Goal: Task Accomplishment & Management: Complete application form

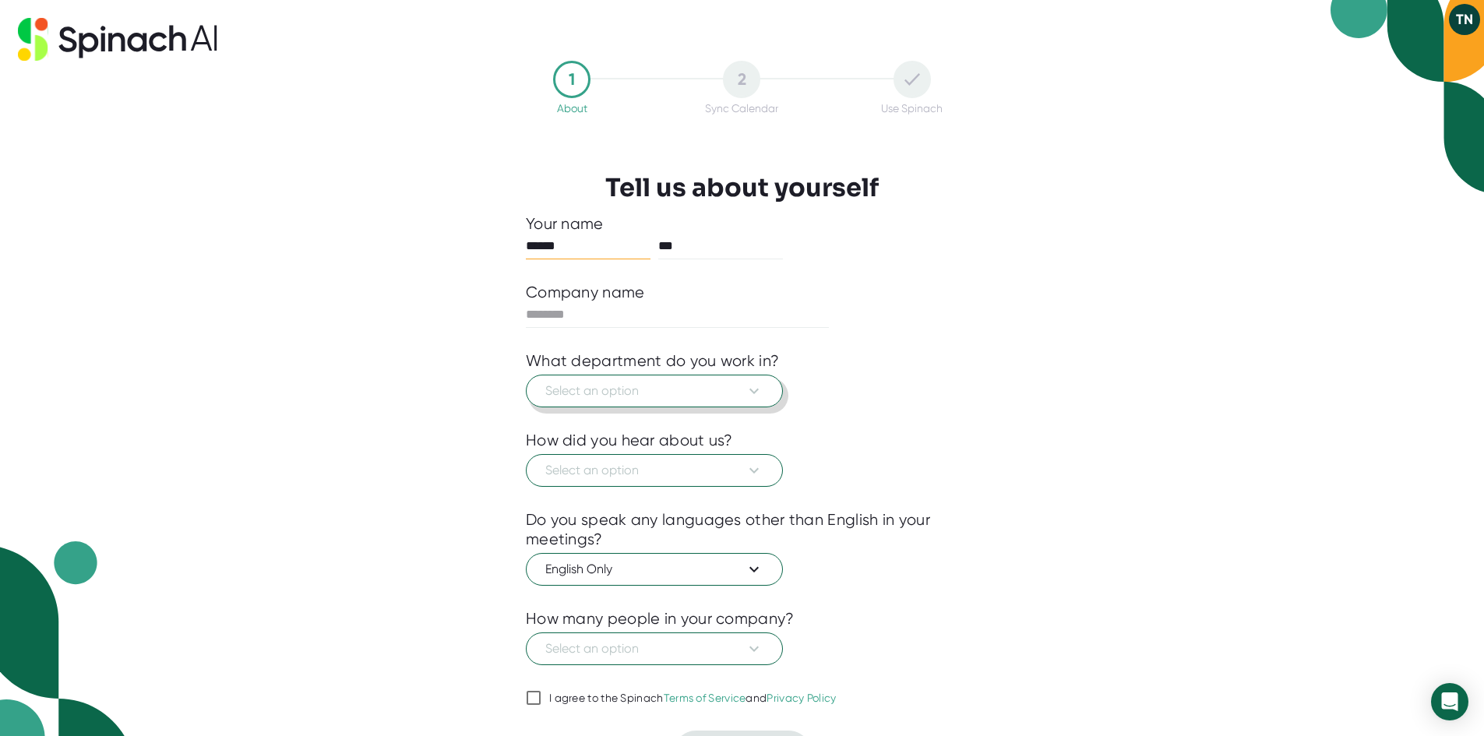
click at [754, 400] on icon at bounding box center [754, 391] width 19 height 19
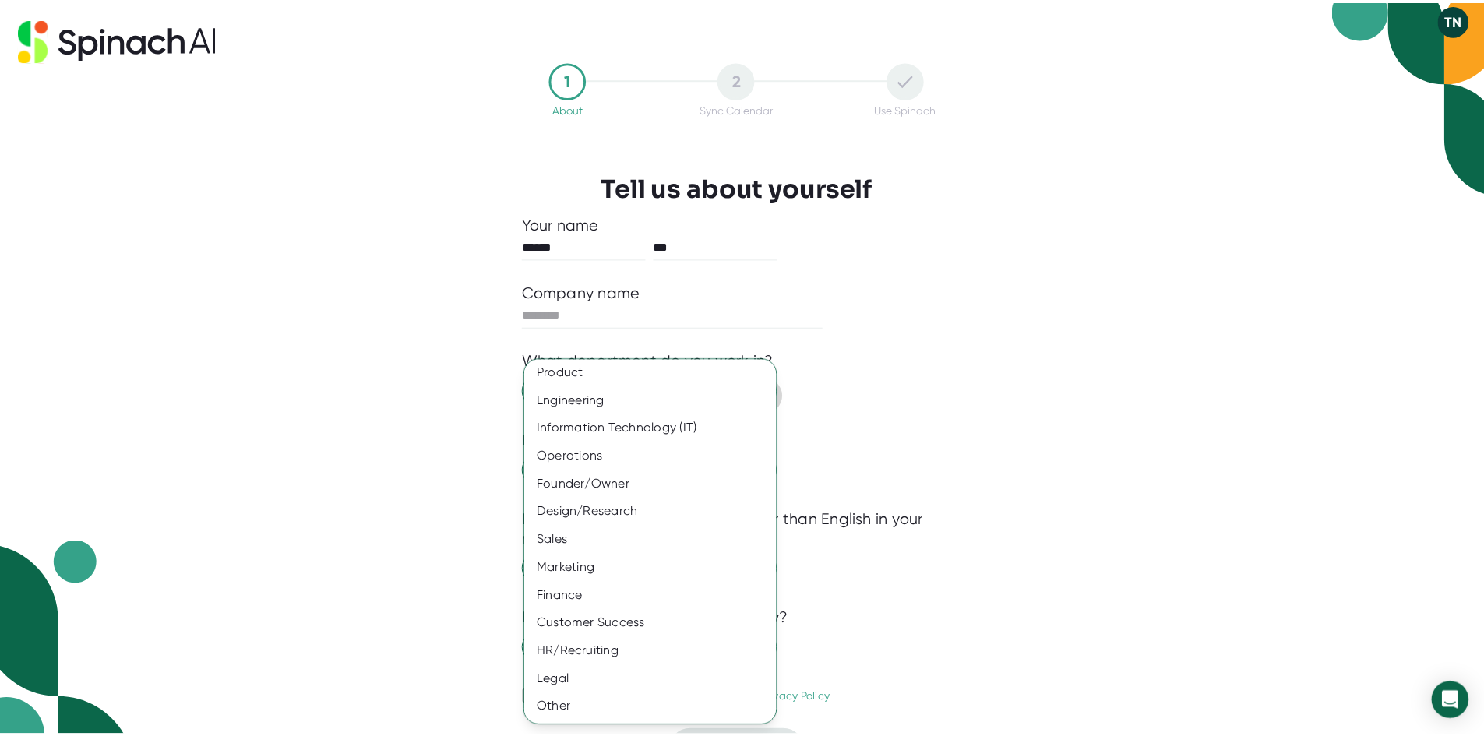
scroll to position [65, 0]
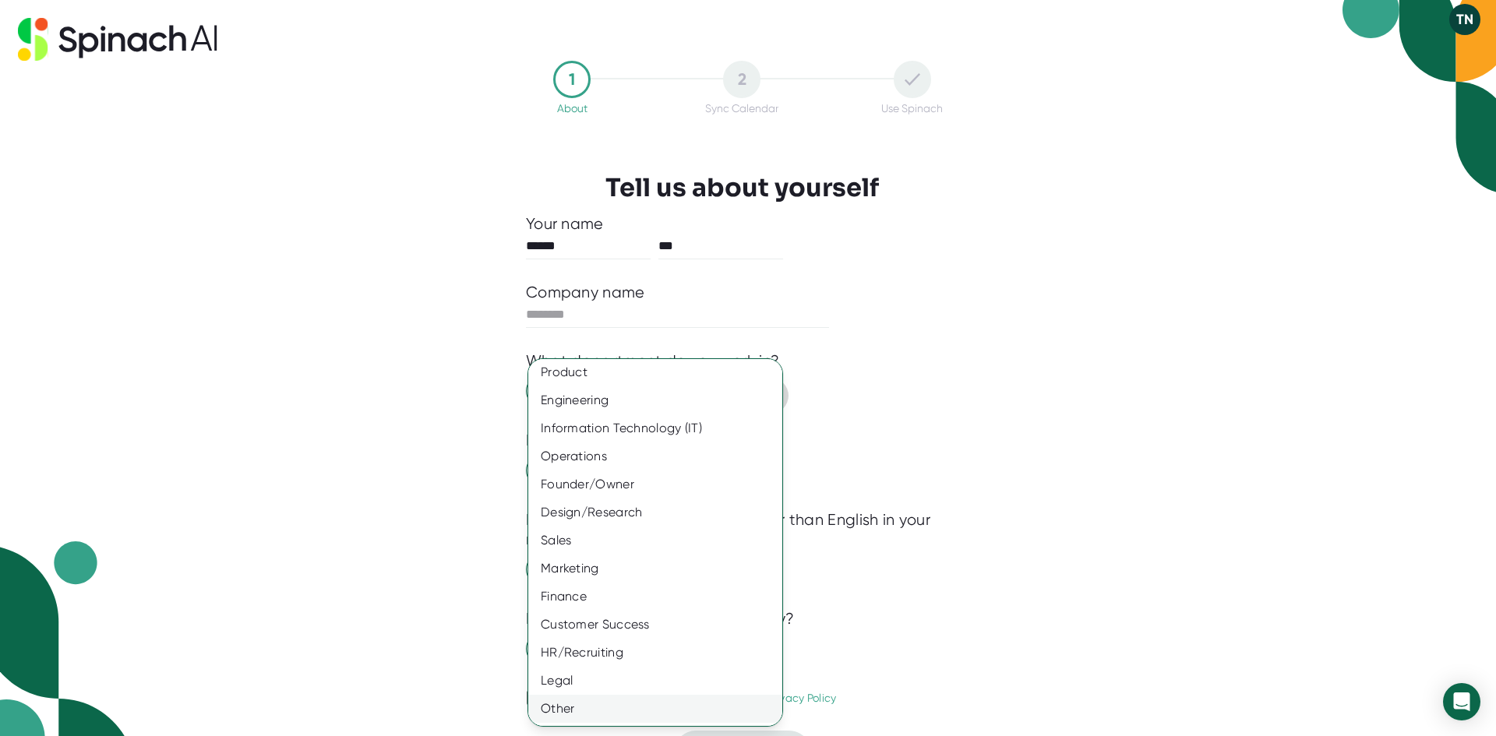
click at [601, 701] on div "Other" at bounding box center [661, 709] width 266 height 28
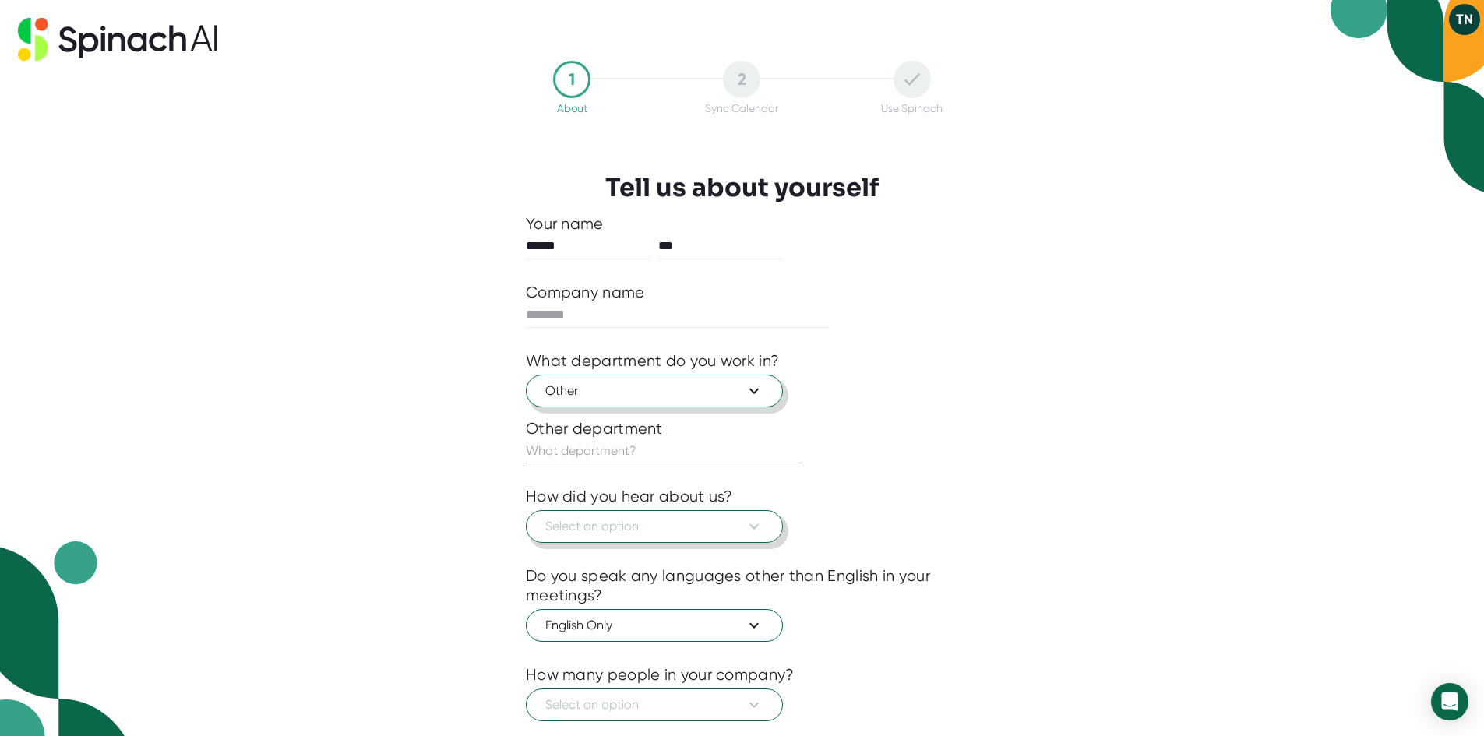
click at [745, 536] on icon at bounding box center [754, 526] width 19 height 19
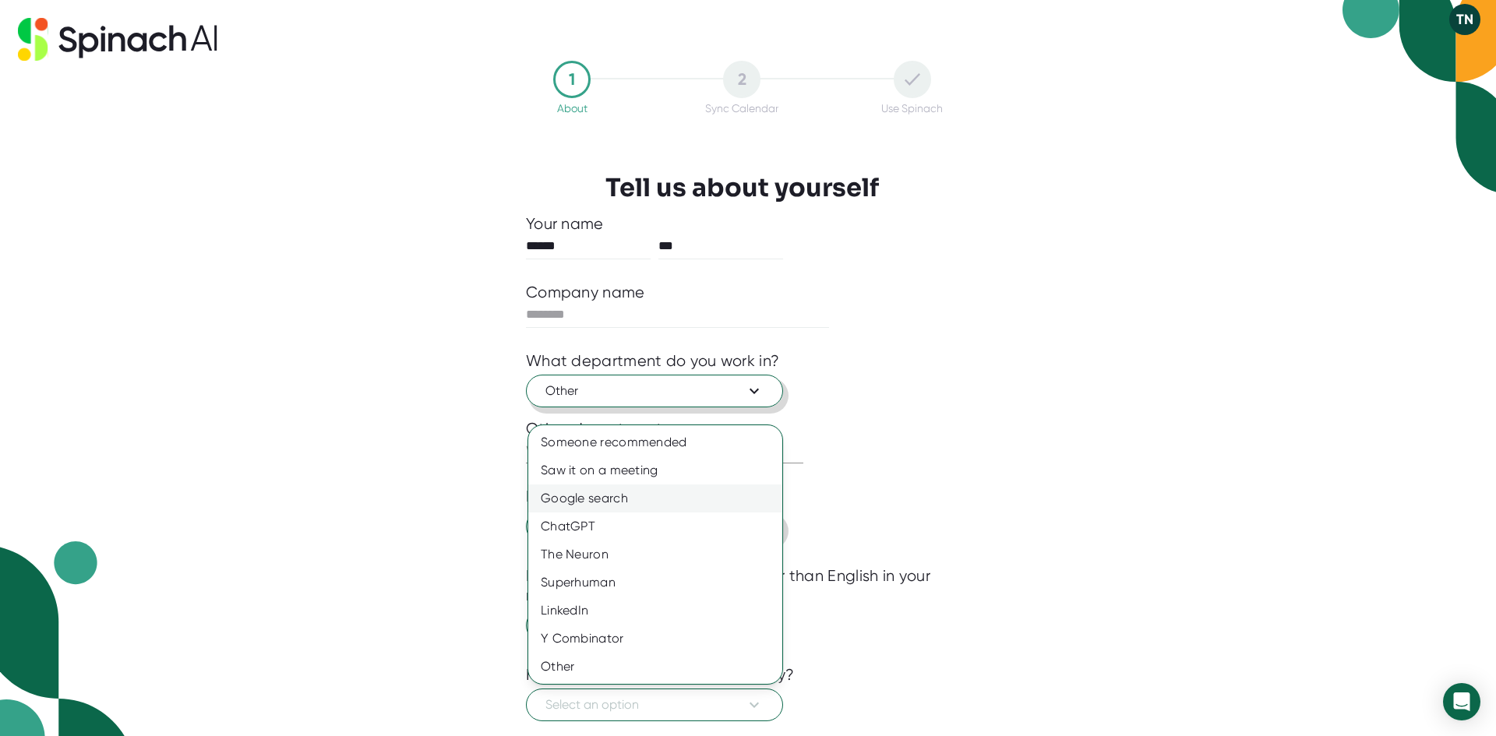
click at [605, 513] on div "Google search" at bounding box center [655, 499] width 254 height 28
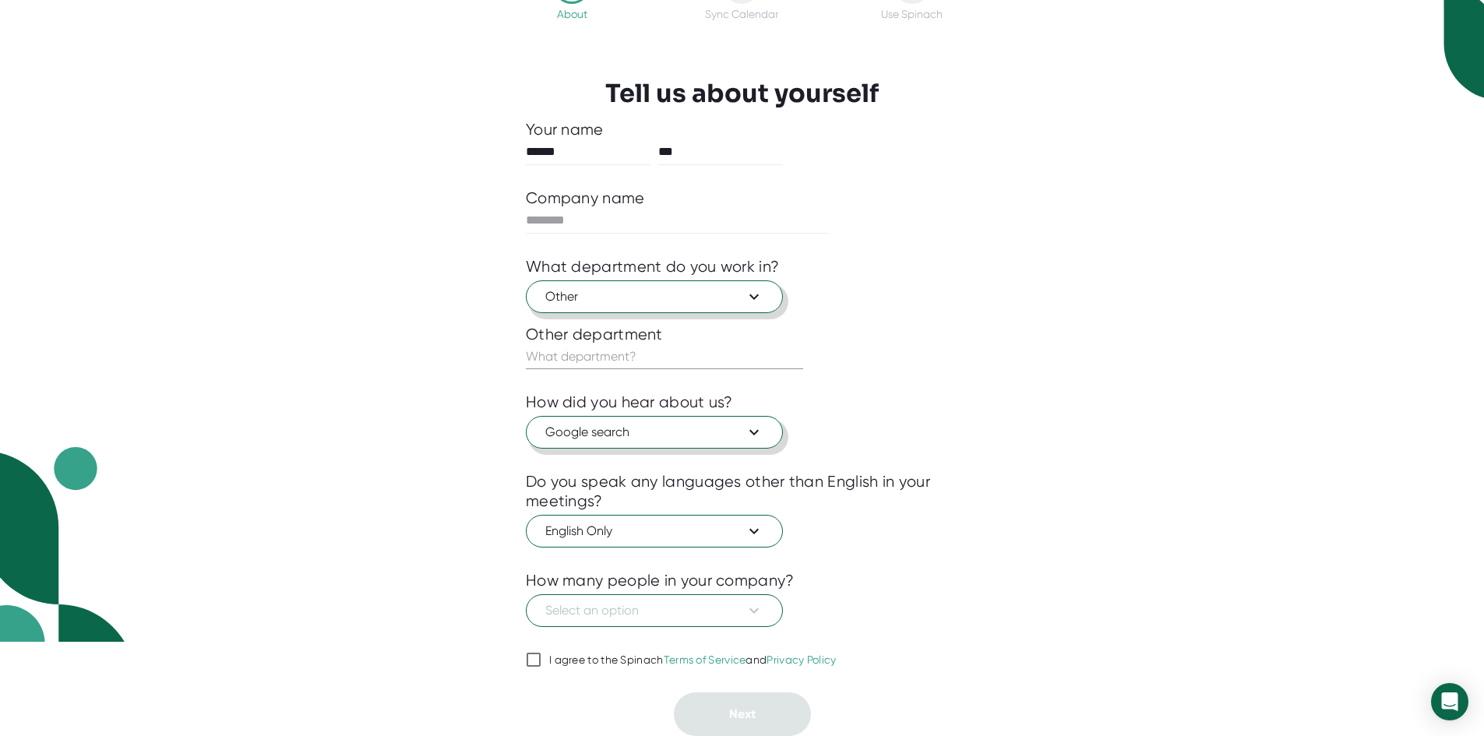
scroll to position [129, 0]
click at [752, 601] on icon at bounding box center [754, 610] width 19 height 19
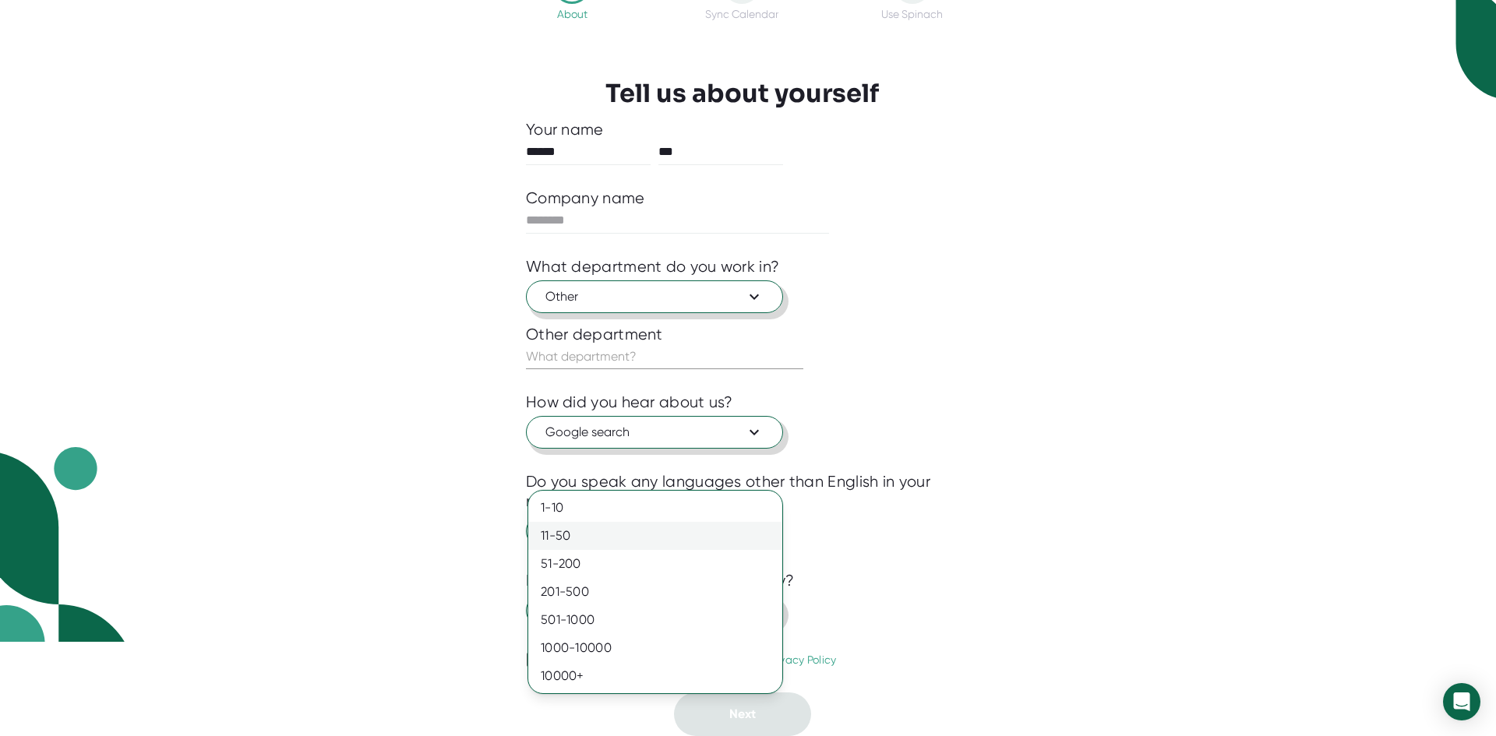
click at [598, 548] on div "11-50" at bounding box center [655, 536] width 254 height 28
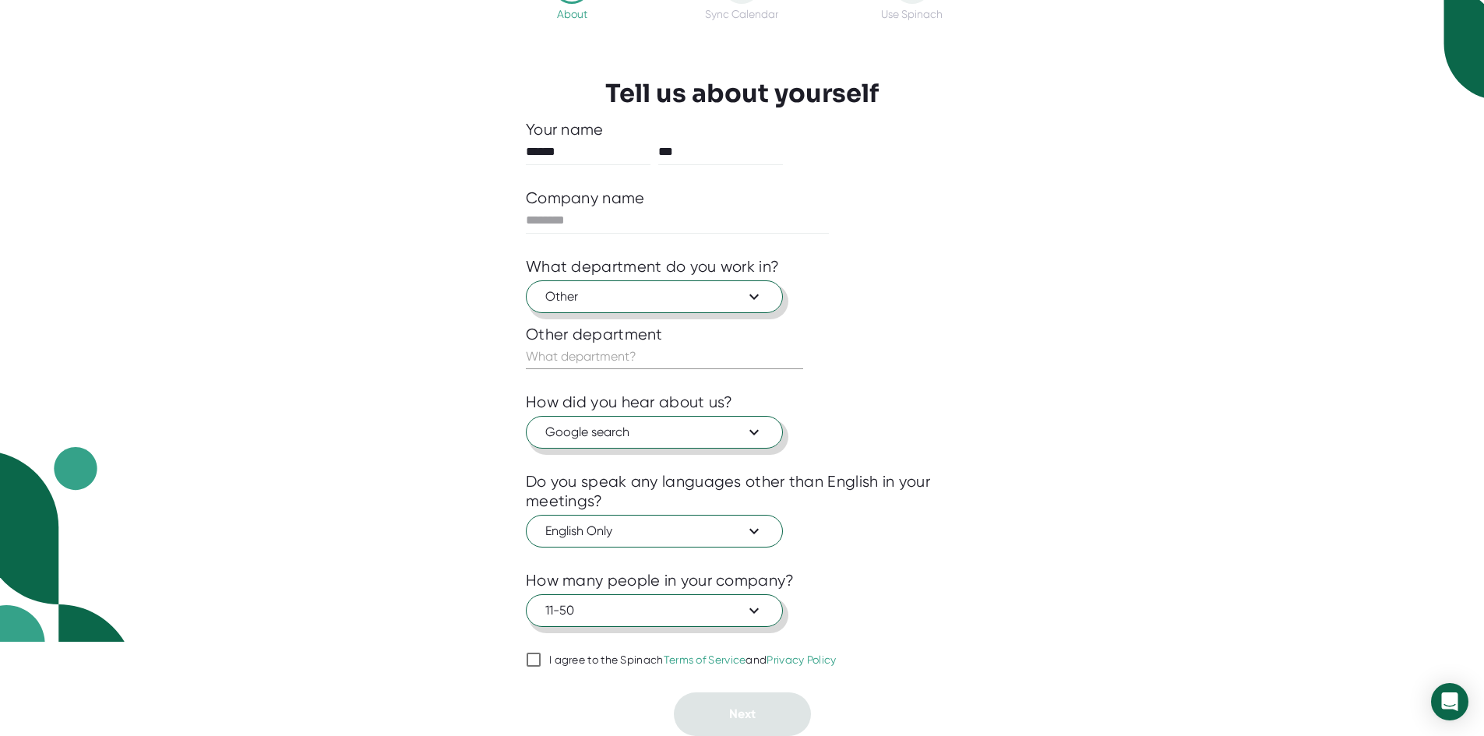
click at [532, 661] on input "I agree to the Spinach Terms of Service and Privacy Policy" at bounding box center [534, 659] width 16 height 19
checkbox input "true"
click at [555, 208] on input "text" at bounding box center [677, 220] width 303 height 25
click at [592, 208] on input "text" at bounding box center [677, 220] width 303 height 25
click at [583, 208] on input "**********" at bounding box center [677, 220] width 303 height 25
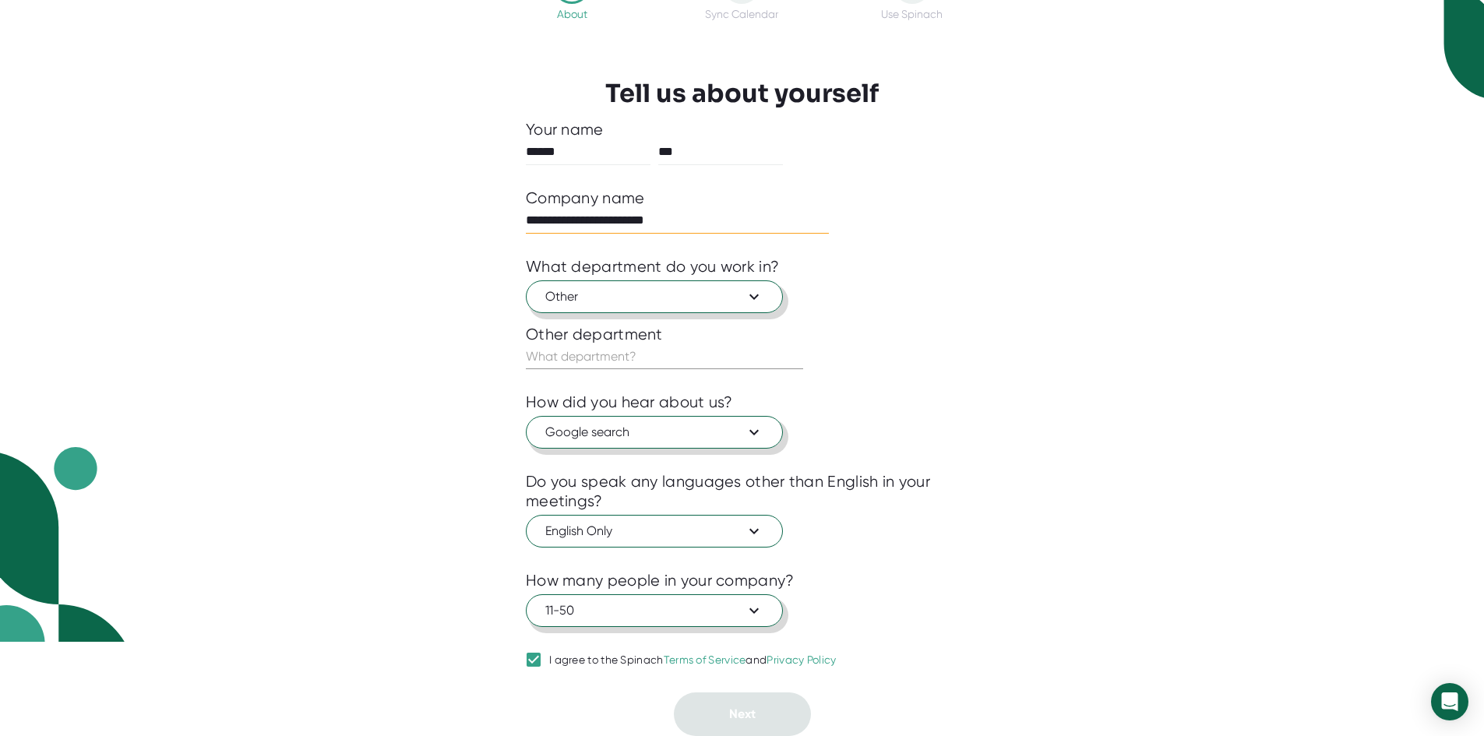
type input "**********"
click at [667, 601] on span "11-50" at bounding box center [654, 610] width 218 height 19
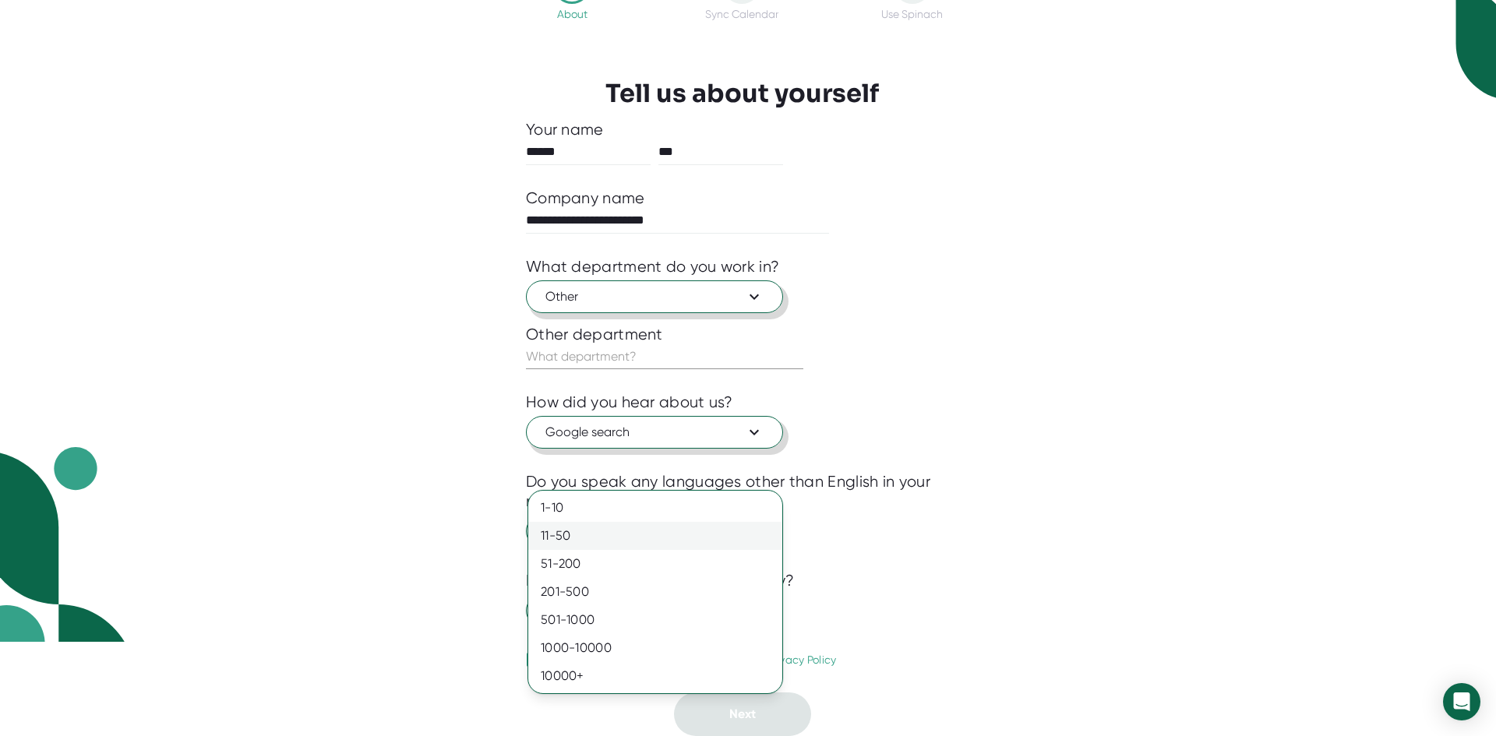
click at [637, 540] on div "11-50" at bounding box center [655, 536] width 254 height 28
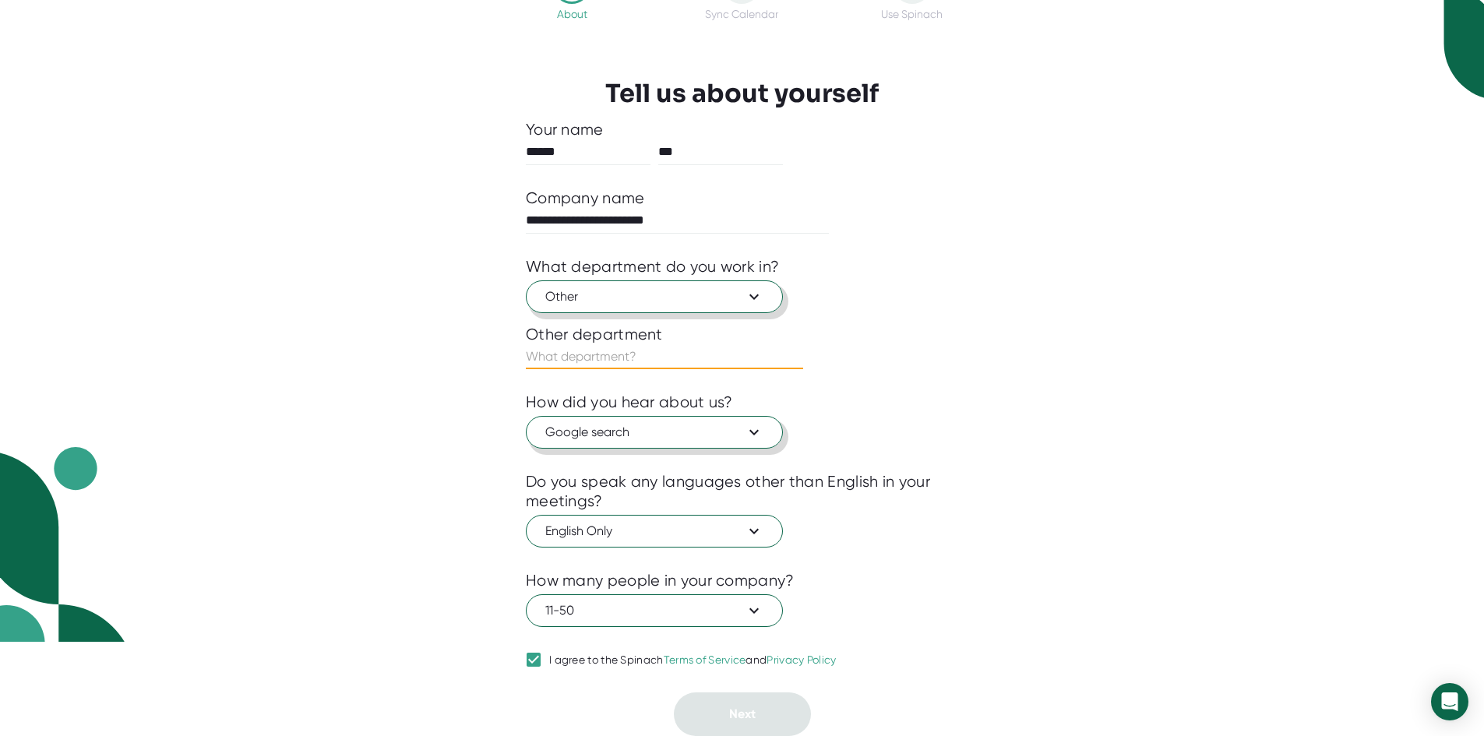
click at [576, 344] on input "text" at bounding box center [664, 356] width 277 height 25
click at [659, 344] on input "Executive Assisitanr" at bounding box center [664, 356] width 277 height 25
type input "Executive Assisitant"
click at [778, 702] on button "Next" at bounding box center [742, 715] width 137 height 44
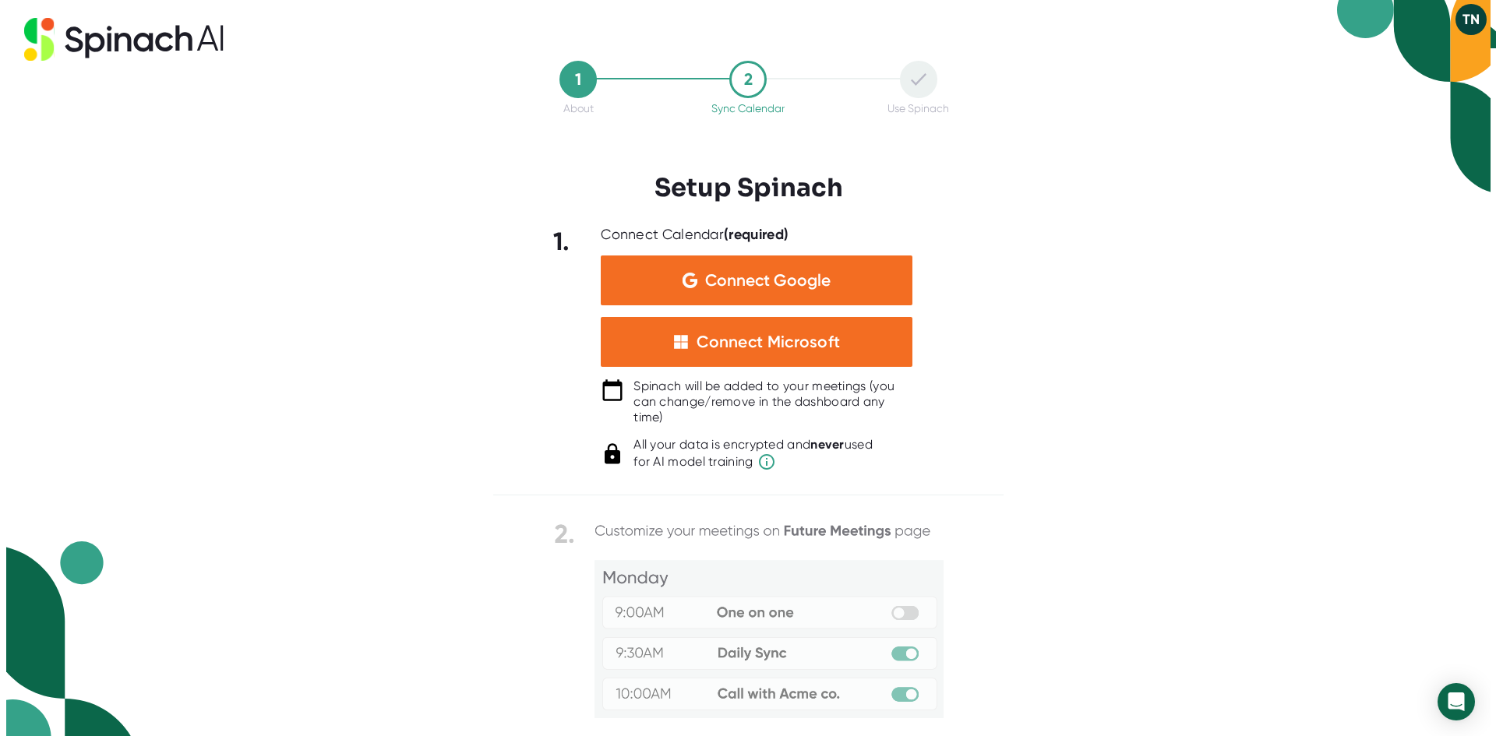
scroll to position [0, 0]
